Goal: Transaction & Acquisition: Purchase product/service

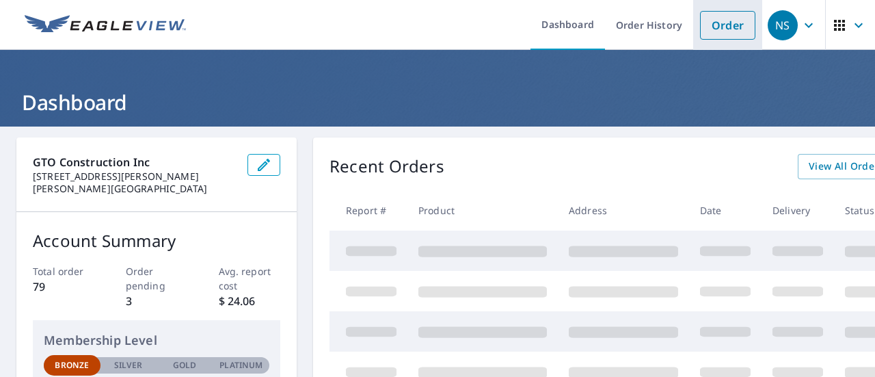
click at [732, 31] on link "Order" at bounding box center [727, 25] width 55 height 29
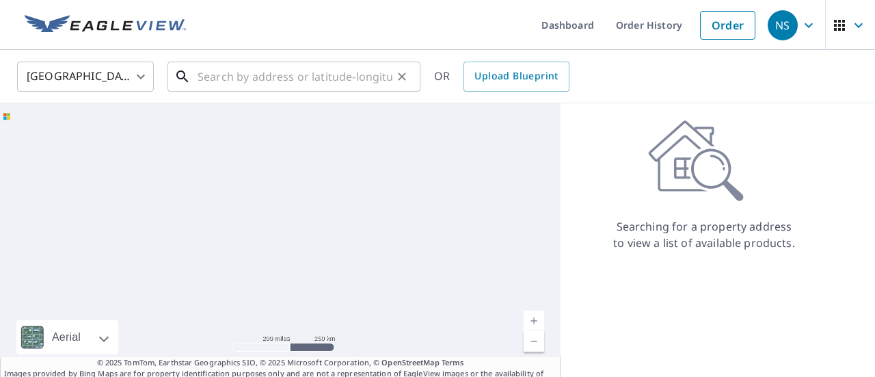
click at [248, 87] on input "text" at bounding box center [294, 76] width 195 height 38
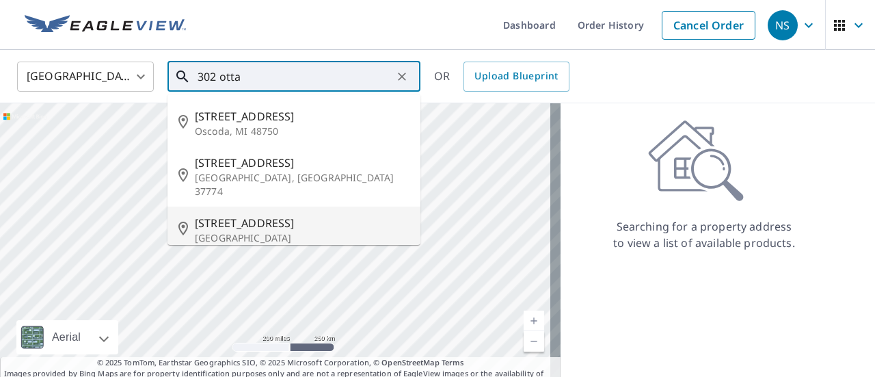
click at [304, 215] on span "[STREET_ADDRESS]" at bounding box center [302, 223] width 215 height 16
type input "[STREET_ADDRESS]"
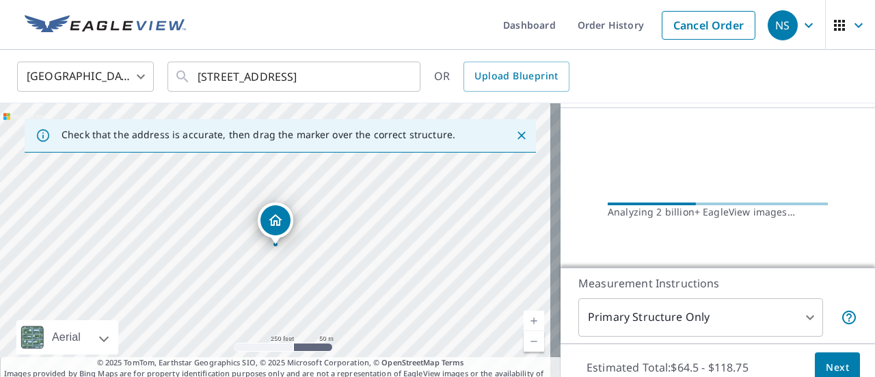
scroll to position [182, 0]
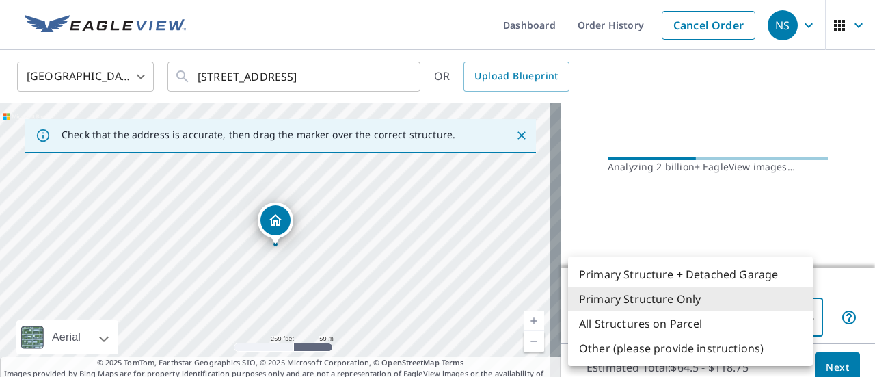
click at [801, 322] on body "NS NS Dashboard Order History Cancel Order NS [GEOGRAPHIC_DATA] [GEOGRAPHIC_DAT…" at bounding box center [437, 188] width 875 height 377
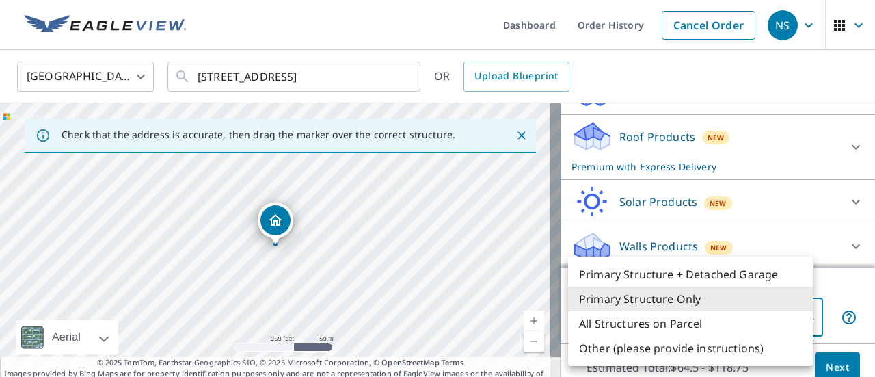
click at [750, 325] on li "All Structures on Parcel" at bounding box center [690, 323] width 245 height 25
type input "3"
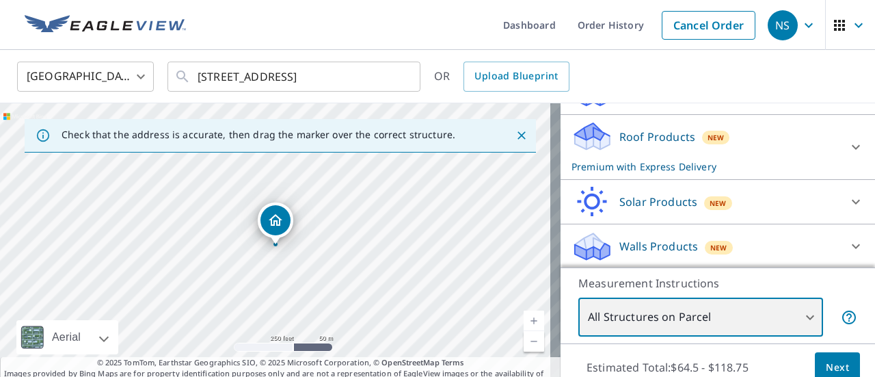
scroll to position [48, 0]
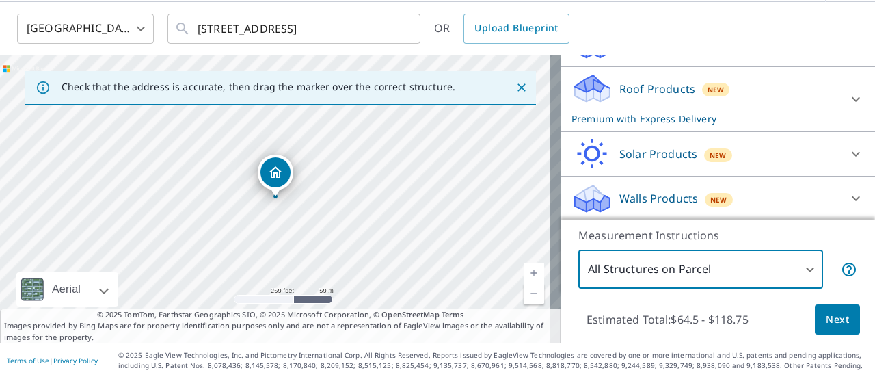
click at [749, 90] on div "Roof Products New Premium with Express Delivery" at bounding box center [705, 98] width 268 height 53
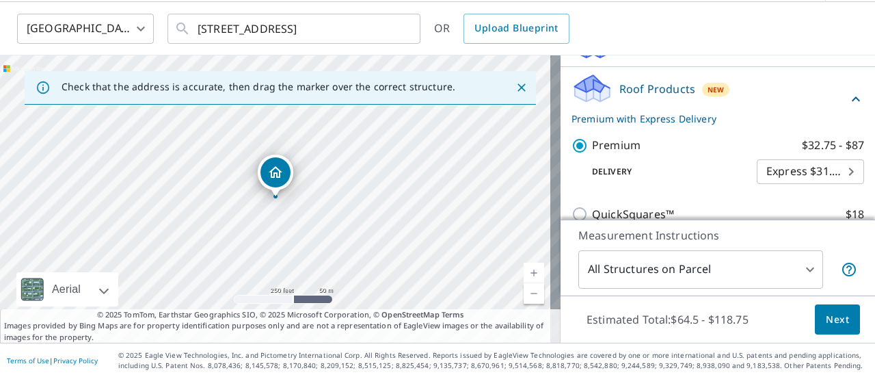
click at [787, 172] on body "NS NS Dashboard Order History Cancel Order NS [GEOGRAPHIC_DATA] [GEOGRAPHIC_DAT…" at bounding box center [437, 188] width 875 height 377
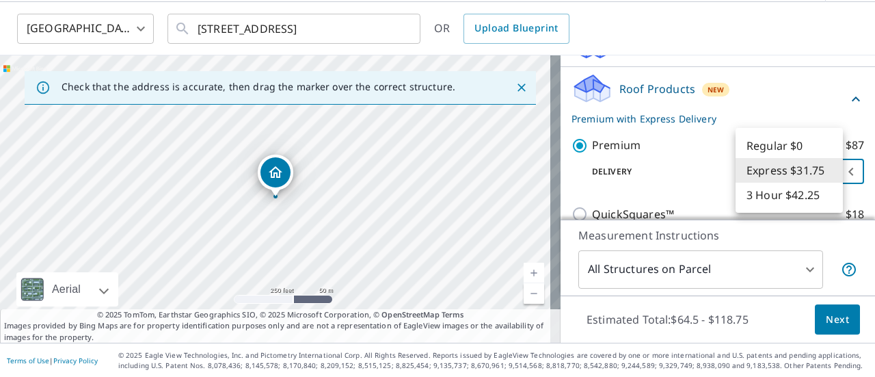
click at [782, 138] on li "Regular $0" at bounding box center [788, 145] width 107 height 25
type input "8"
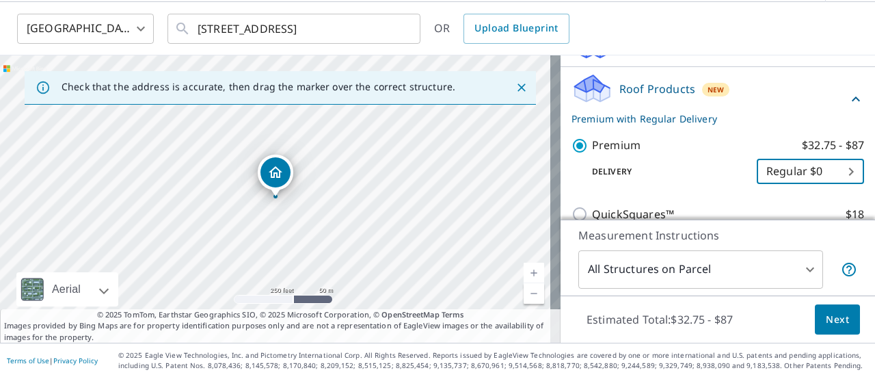
click at [830, 323] on span "Next" at bounding box center [836, 319] width 23 height 17
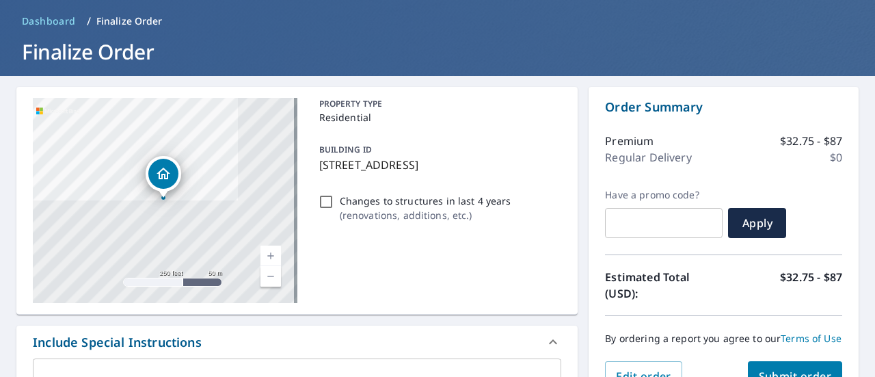
scroll to position [48, 0]
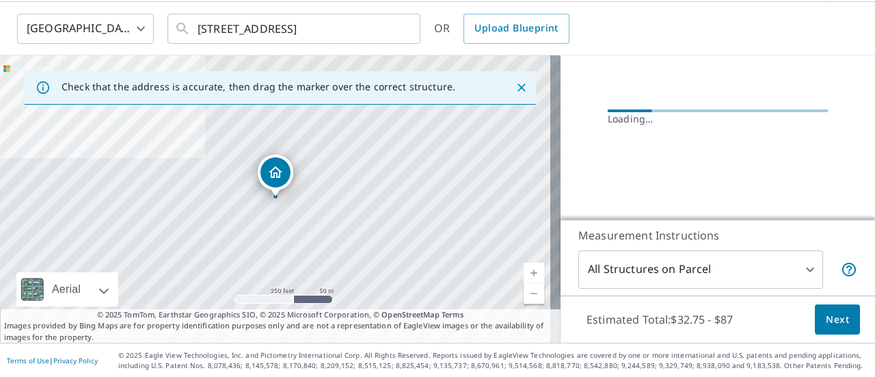
scroll to position [174, 0]
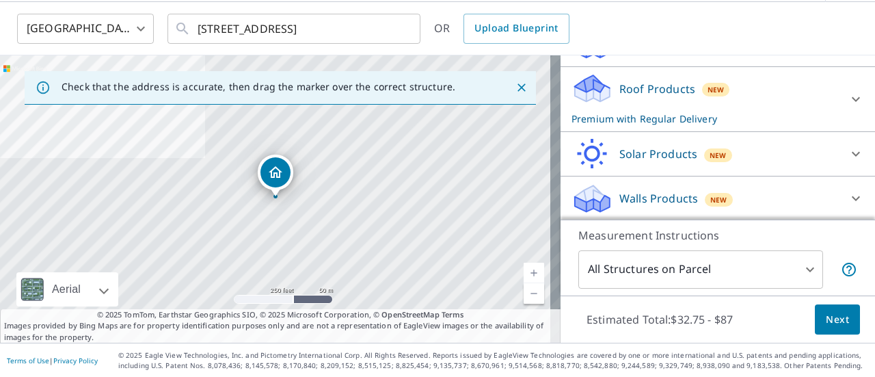
click at [804, 77] on div "Roof Products New Premium with Regular Delivery" at bounding box center [705, 98] width 268 height 53
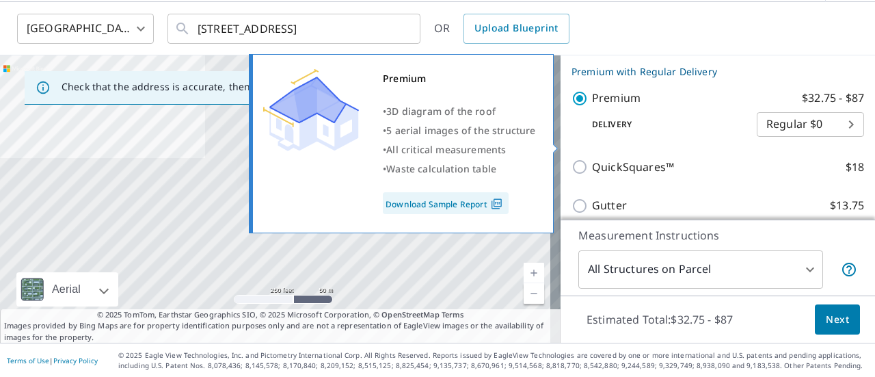
scroll to position [243, 0]
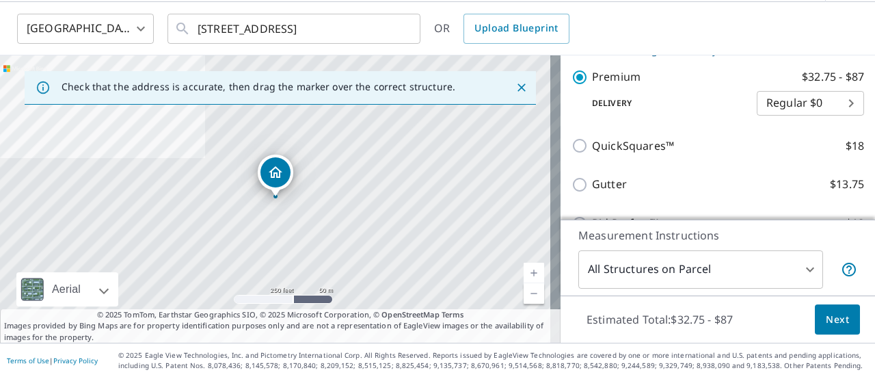
click at [764, 98] on body "NS NS Dashboard Order History Cancel Order NS [GEOGRAPHIC_DATA] [GEOGRAPHIC_DAT…" at bounding box center [437, 188] width 875 height 377
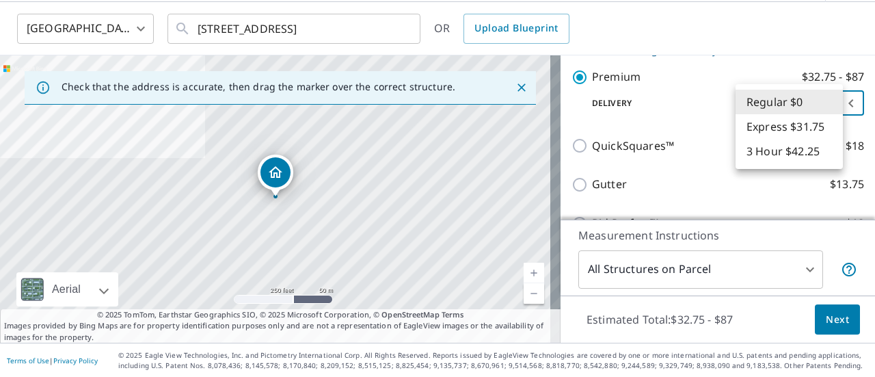
click at [764, 98] on li "Regular $0" at bounding box center [788, 102] width 107 height 25
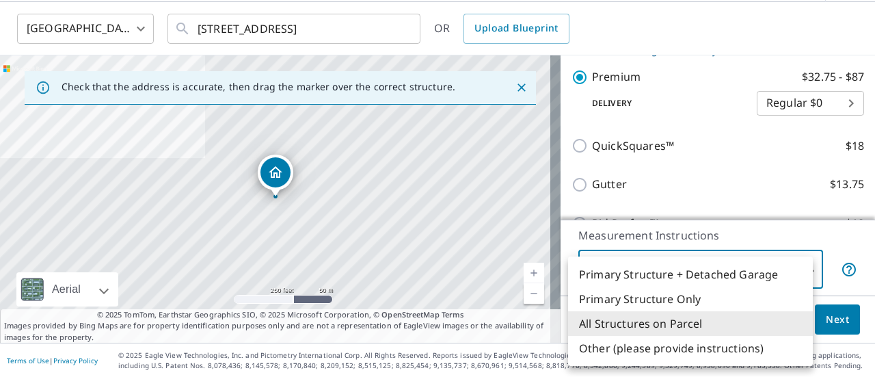
click at [700, 273] on body "NS NS Dashboard Order History Cancel Order NS [GEOGRAPHIC_DATA] [GEOGRAPHIC_DAT…" at bounding box center [437, 188] width 875 height 377
click at [702, 297] on li "Primary Structure Only" at bounding box center [690, 298] width 245 height 25
type input "2"
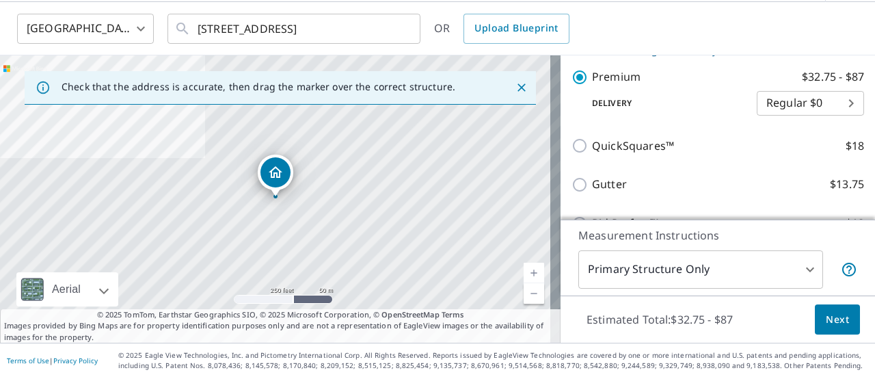
click at [702, 297] on li "Primary Structure Only" at bounding box center [660, 294] width 184 height 14
click at [825, 318] on span "Next" at bounding box center [836, 319] width 23 height 17
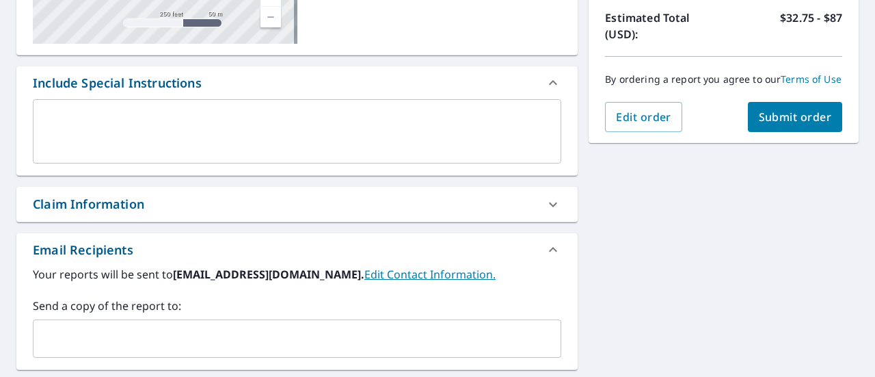
scroll to position [321, 0]
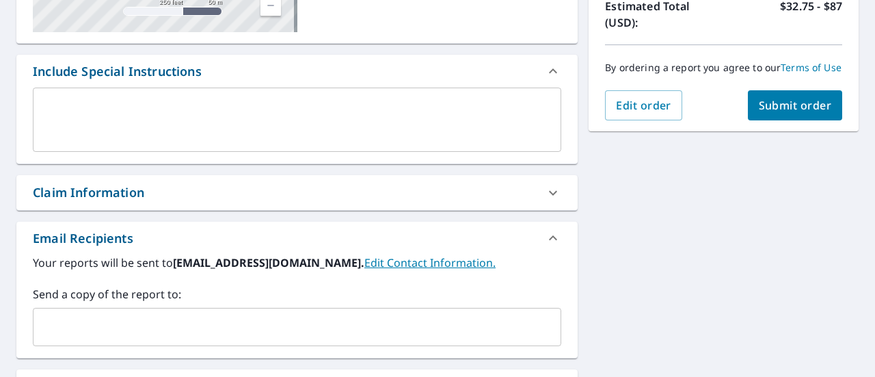
click at [816, 113] on span "Submit order" at bounding box center [795, 105] width 73 height 15
